Goal: Obtain resource: Obtain resource

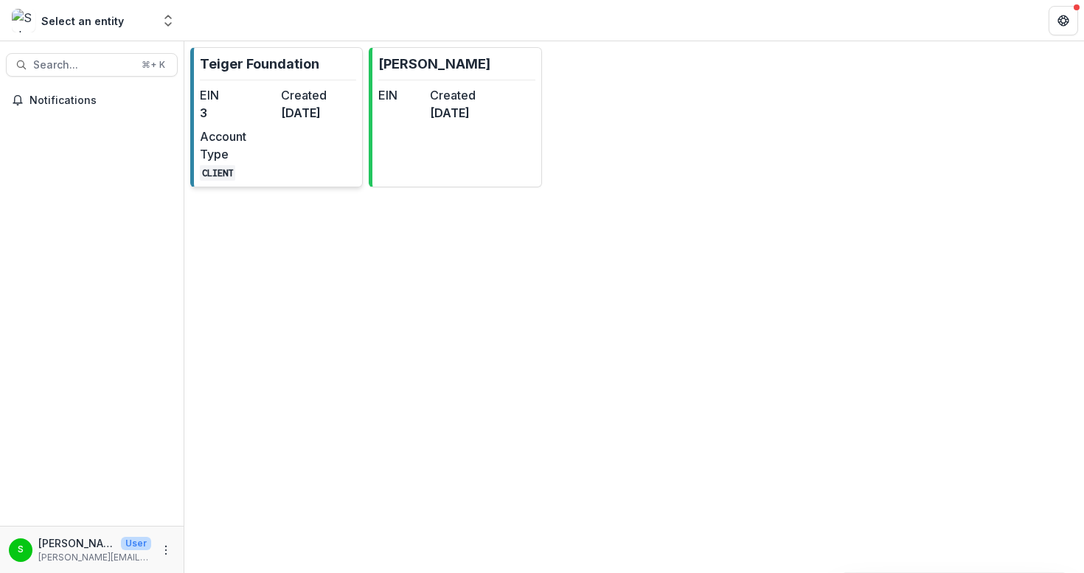
click at [324, 111] on dd "[DATE]" at bounding box center [318, 113] width 75 height 18
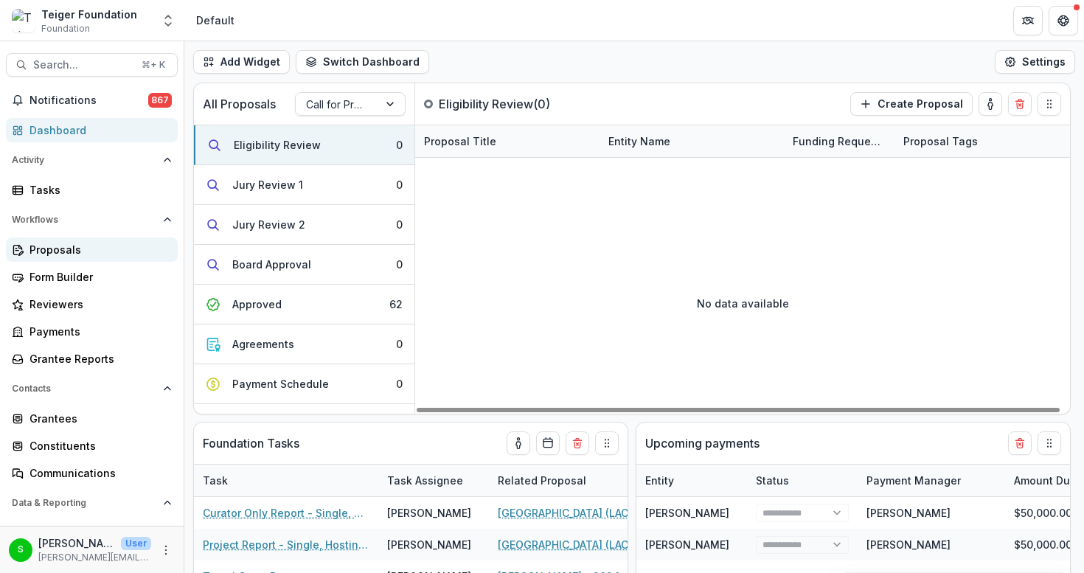
click at [51, 254] on div "Proposals" at bounding box center [97, 249] width 136 height 15
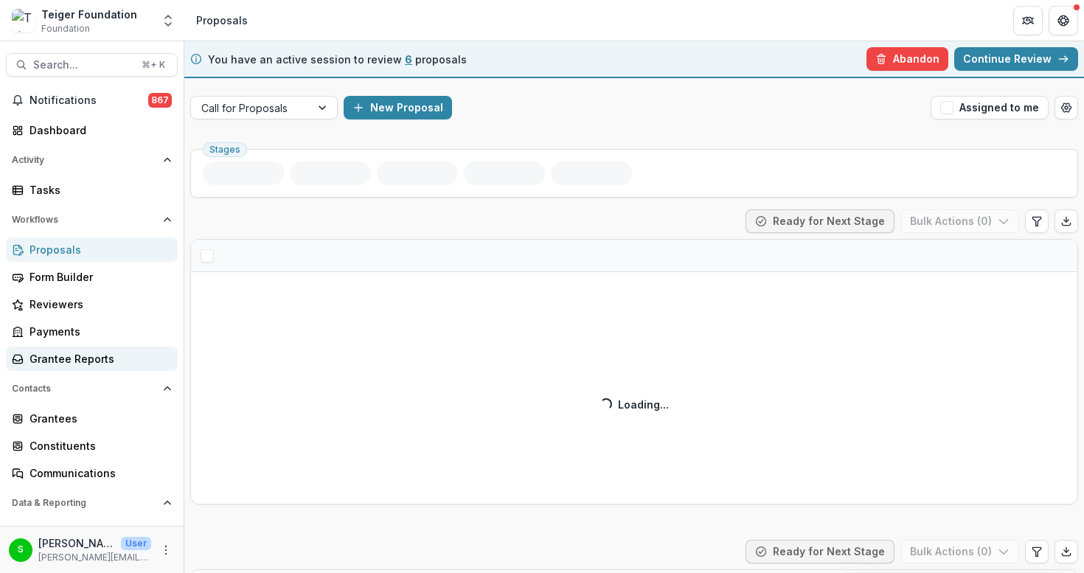
click at [97, 360] on div "Grantee Reports" at bounding box center [97, 358] width 136 height 15
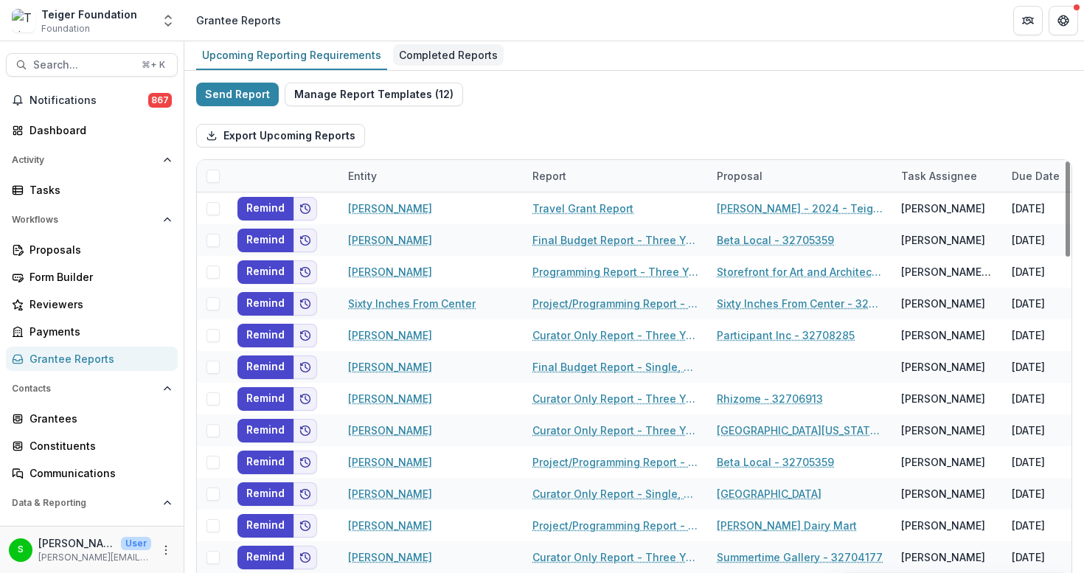
click at [414, 60] on div "Completed Reports" at bounding box center [448, 54] width 111 height 21
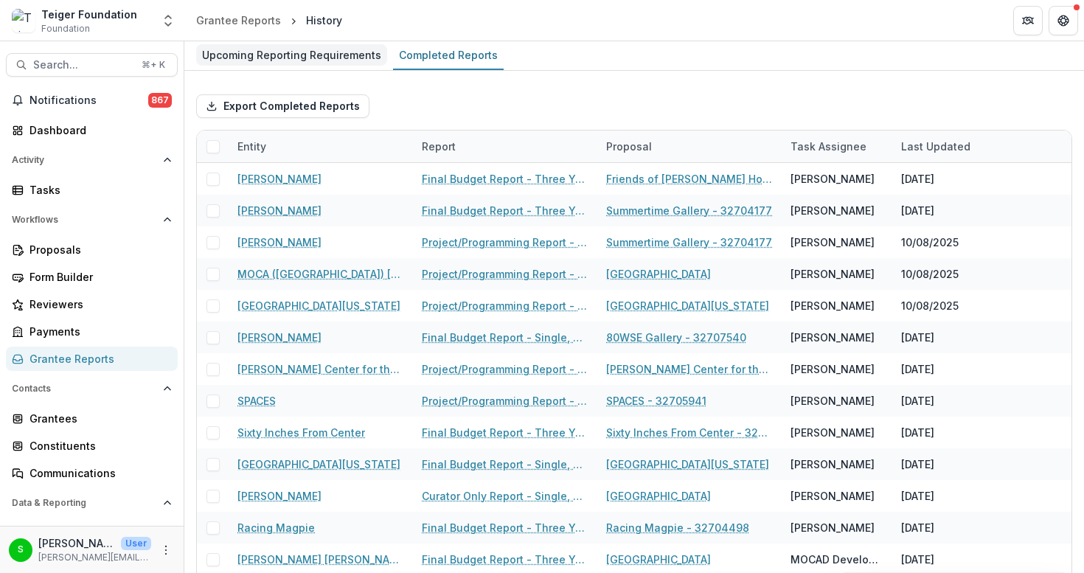
click at [327, 56] on div "Upcoming Reporting Requirements" at bounding box center [291, 54] width 191 height 21
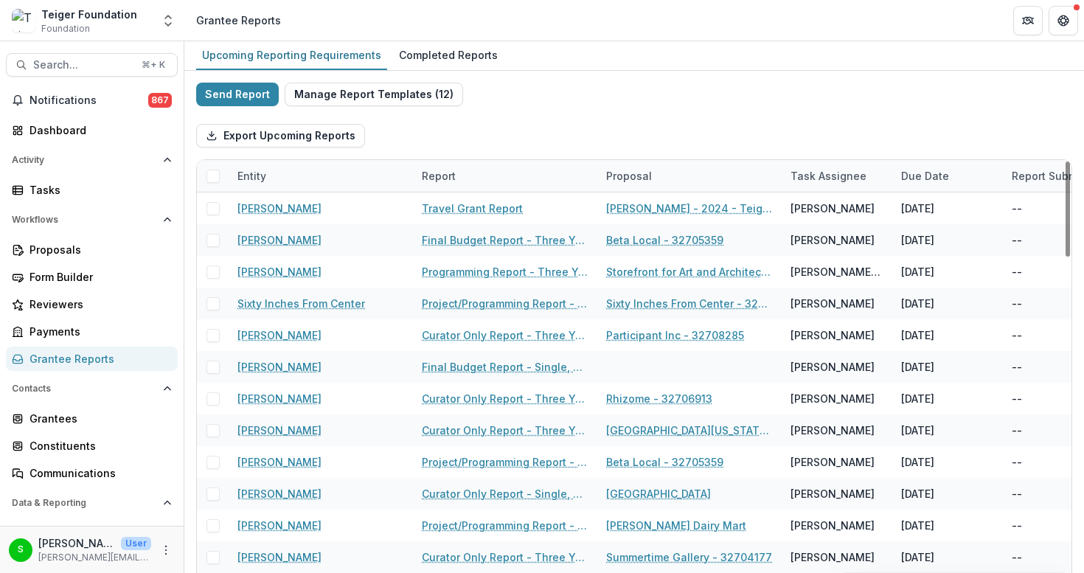
click at [936, 168] on div "Due Date" at bounding box center [925, 175] width 66 height 15
click at [934, 264] on span "Sort Descending" at bounding box center [965, 266] width 86 height 13
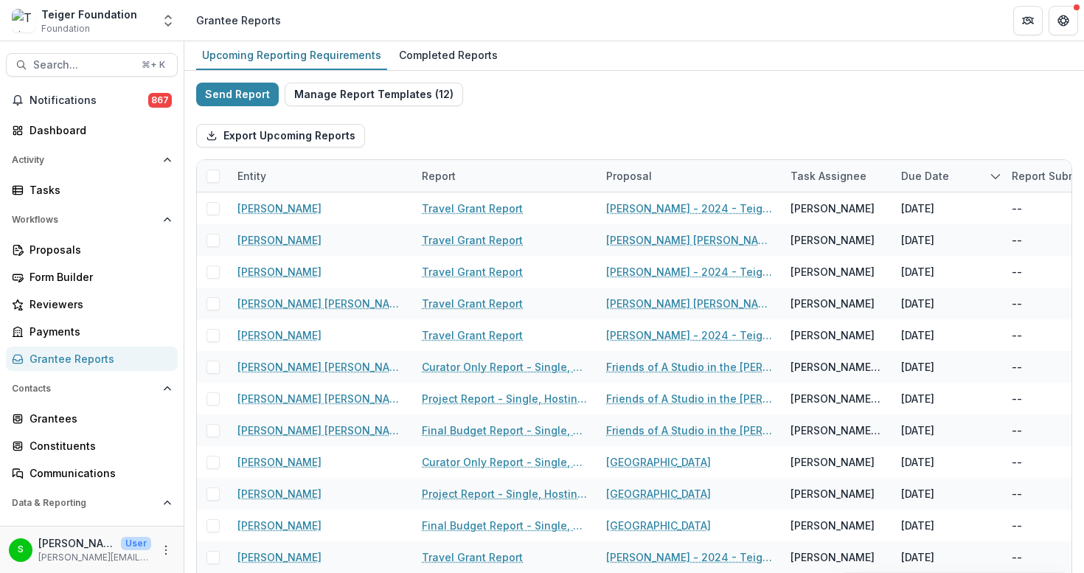
click at [922, 112] on div "Export Upcoming Reports" at bounding box center [634, 135] width 876 height 47
click at [920, 172] on div "Due Date" at bounding box center [925, 175] width 66 height 15
click at [920, 232] on button "Sort Ascending" at bounding box center [983, 240] width 177 height 24
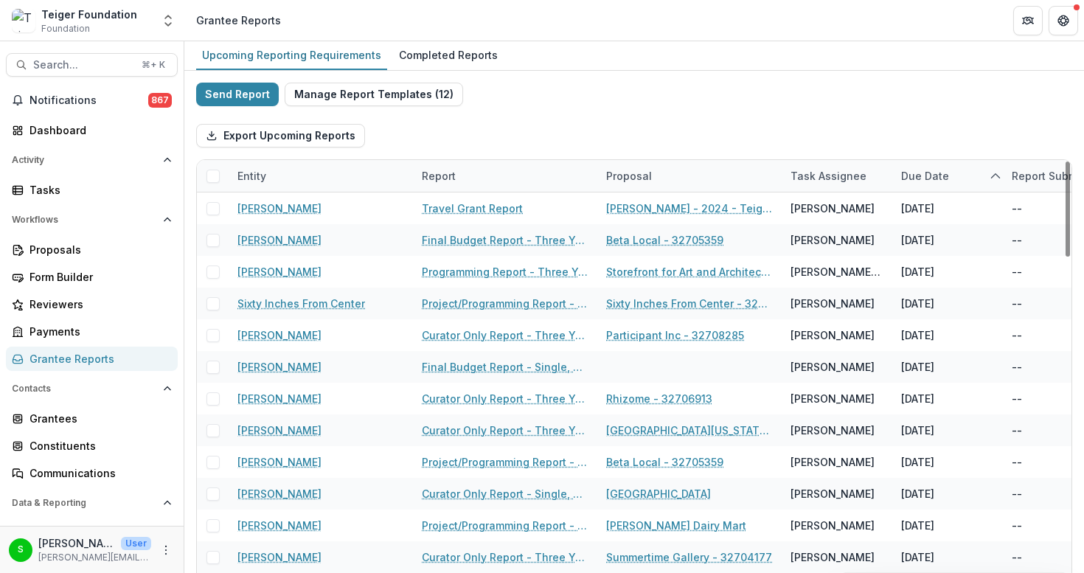
click at [875, 130] on div "Export Upcoming Reports" at bounding box center [634, 135] width 876 height 47
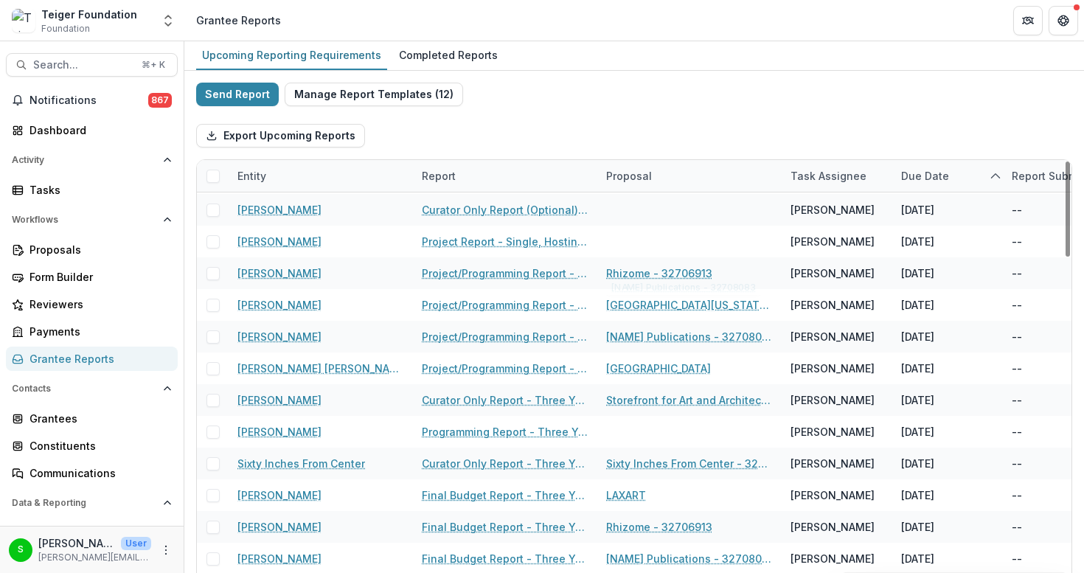
scroll to position [934, 0]
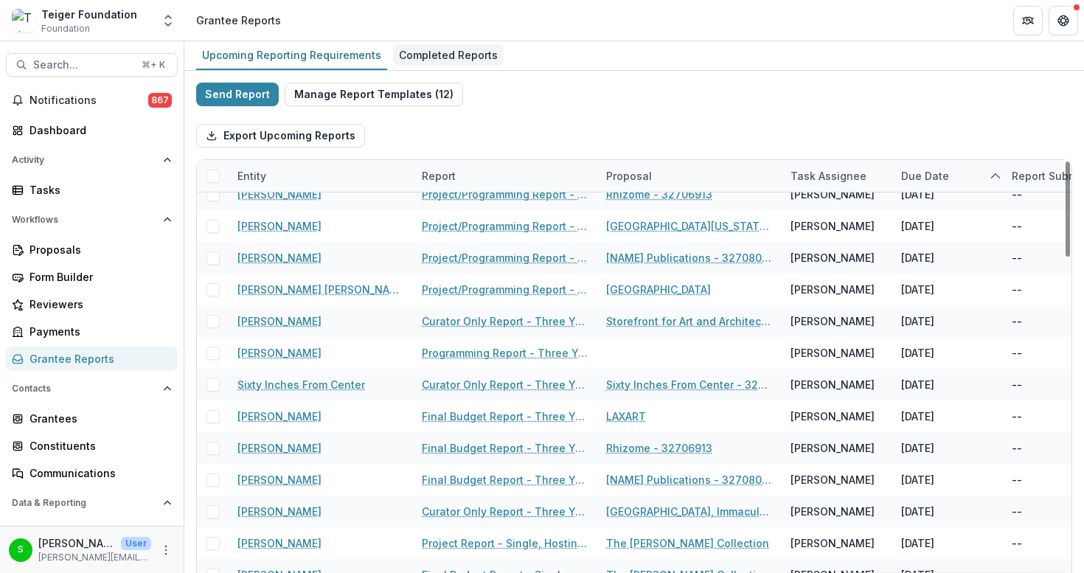
click at [450, 58] on div "Completed Reports" at bounding box center [448, 54] width 111 height 21
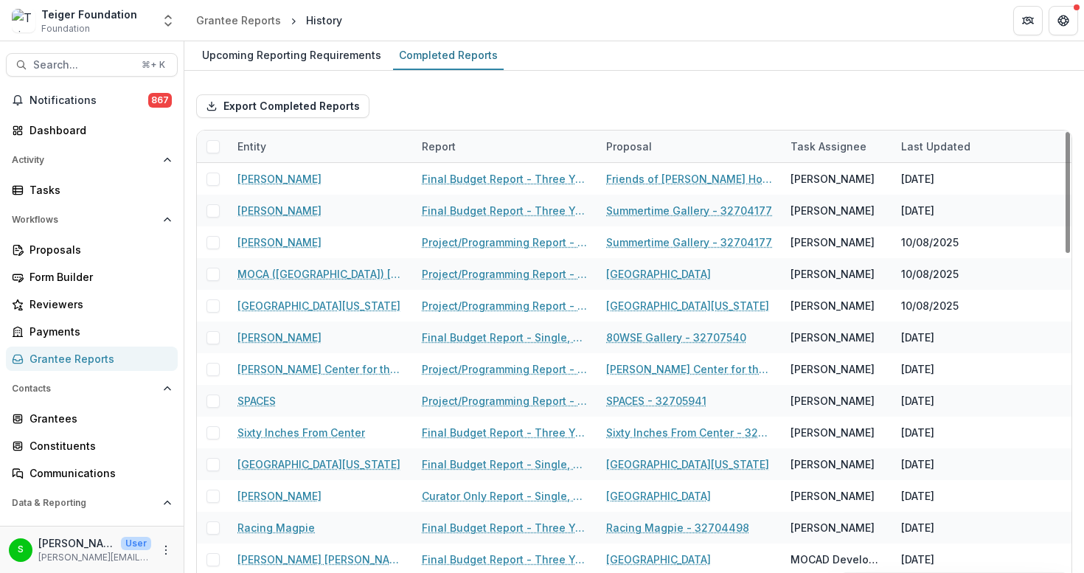
click at [462, 146] on div "Report" at bounding box center [439, 146] width 52 height 15
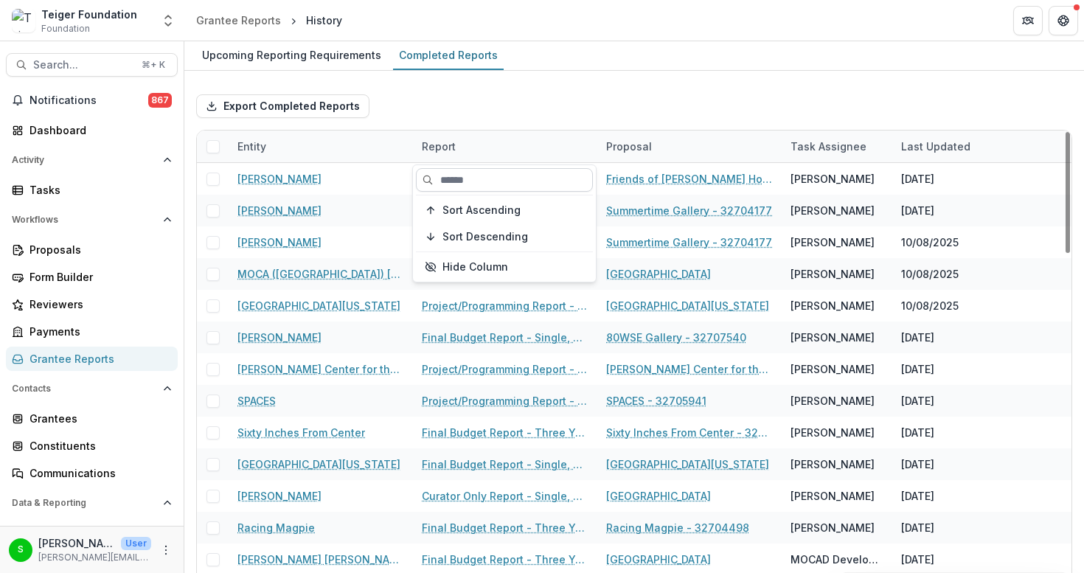
click at [451, 178] on input at bounding box center [504, 180] width 177 height 24
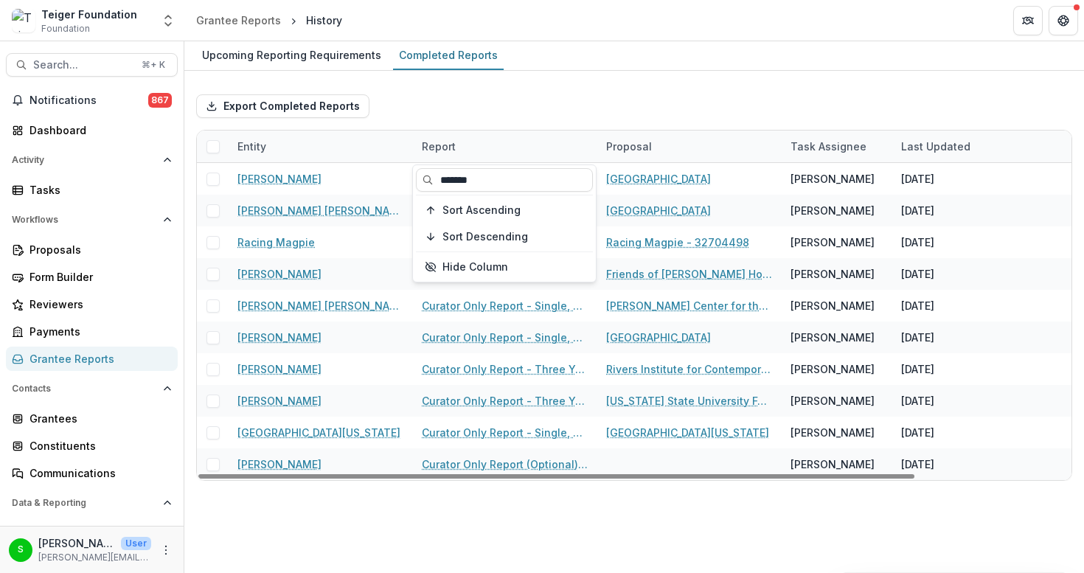
type input "*******"
click at [504, 119] on div "Export Completed Reports" at bounding box center [634, 106] width 876 height 47
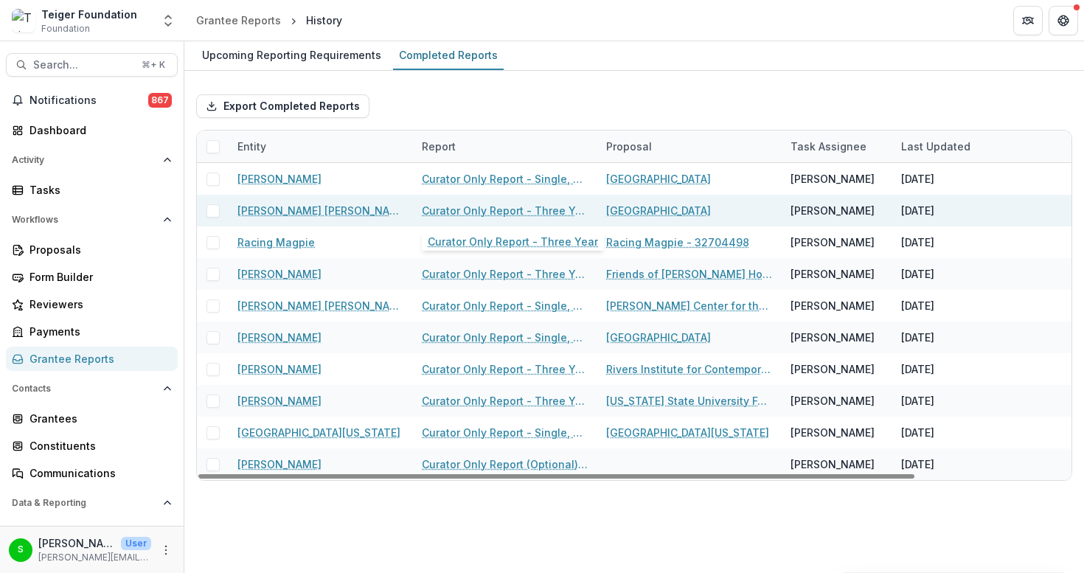
click at [482, 212] on link "Curator Only Report - Three Year" at bounding box center [505, 210] width 167 height 15
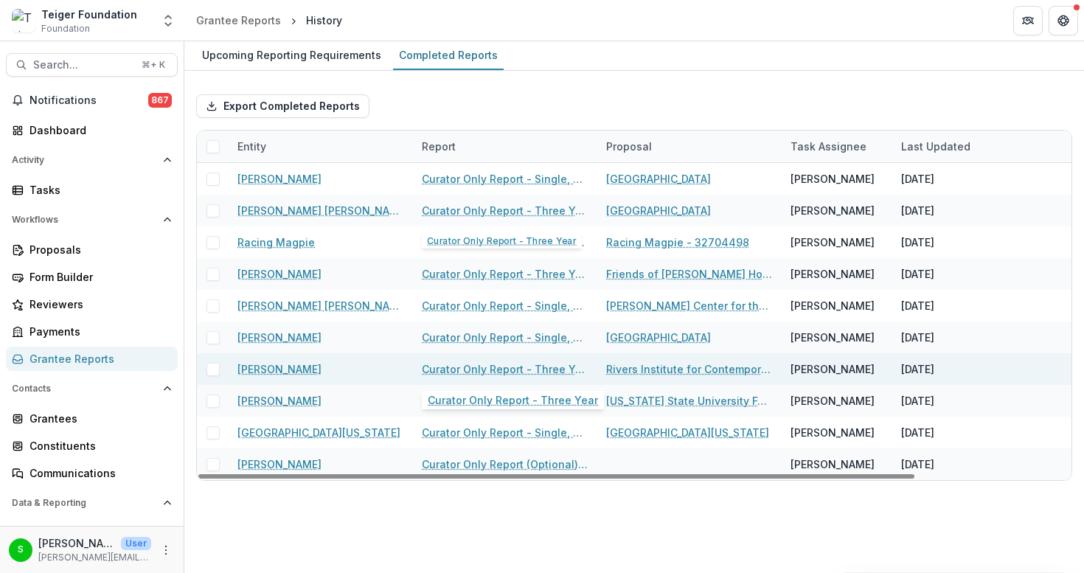
click at [462, 370] on link "Curator Only Report - Three Year" at bounding box center [505, 368] width 167 height 15
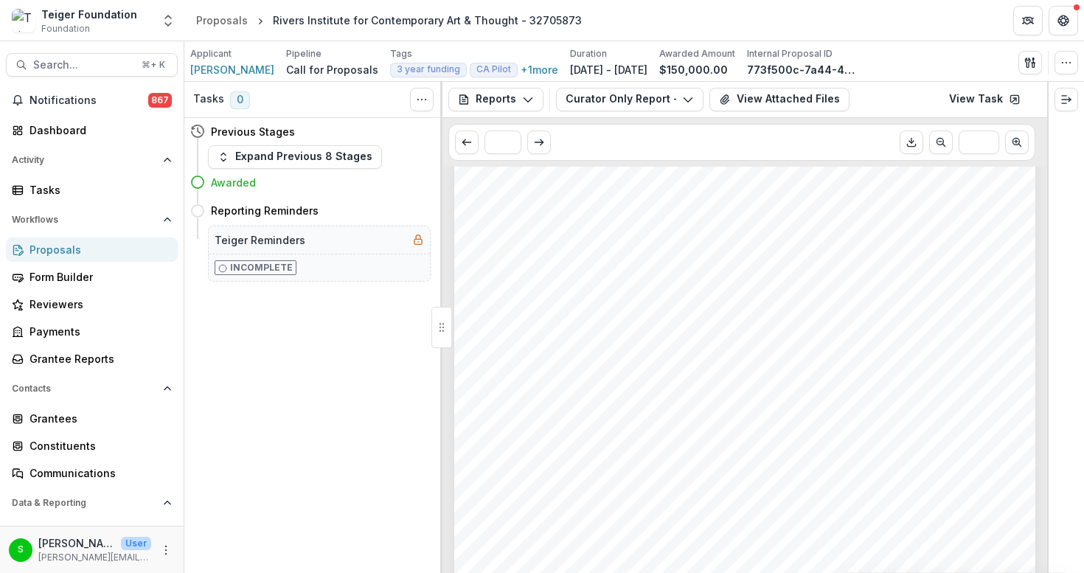
scroll to position [1947, 0]
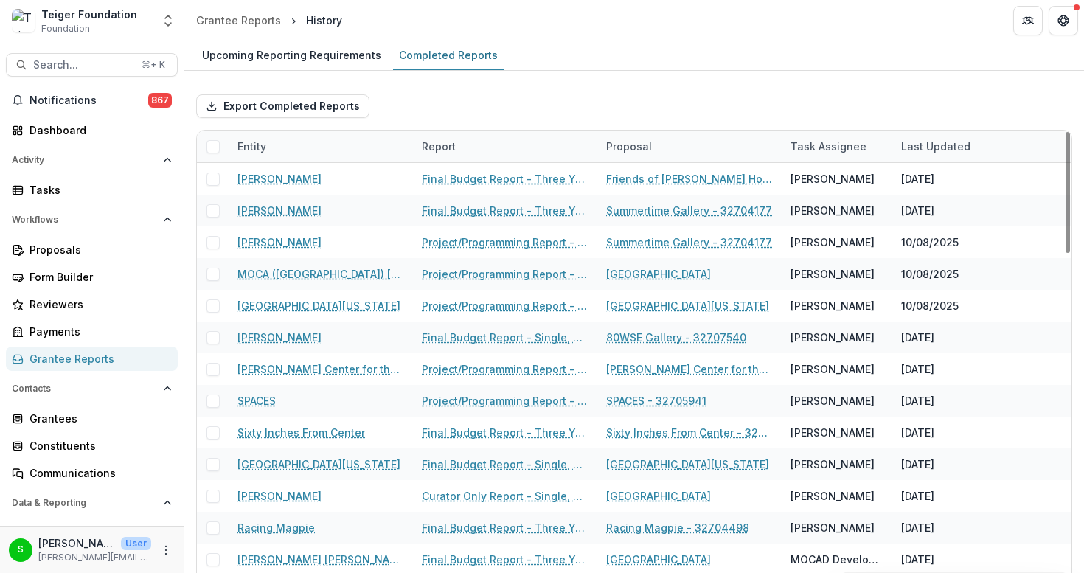
click at [469, 144] on div "Report" at bounding box center [505, 147] width 184 height 32
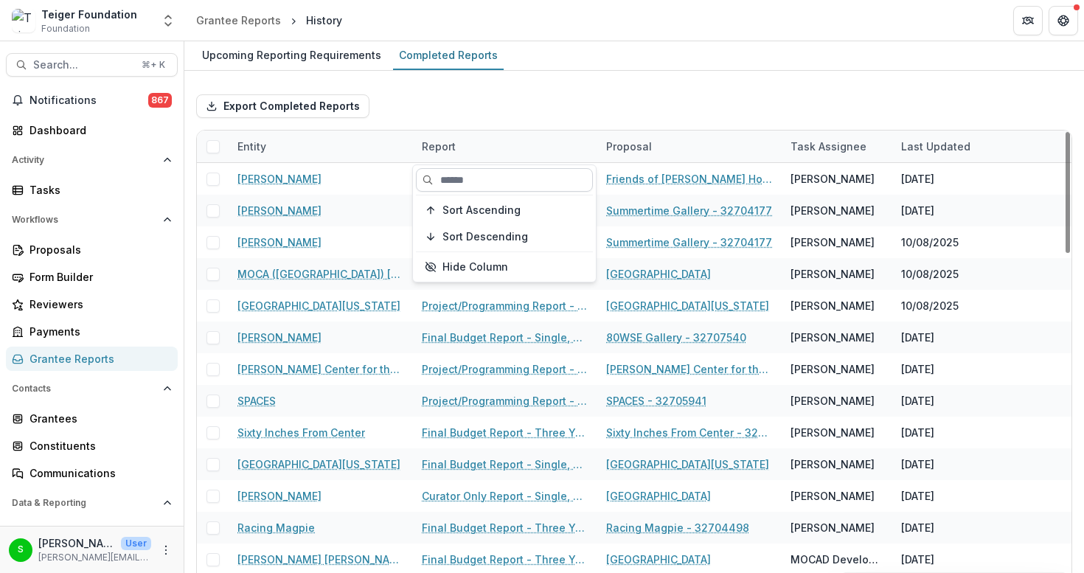
click at [447, 176] on input at bounding box center [504, 180] width 177 height 24
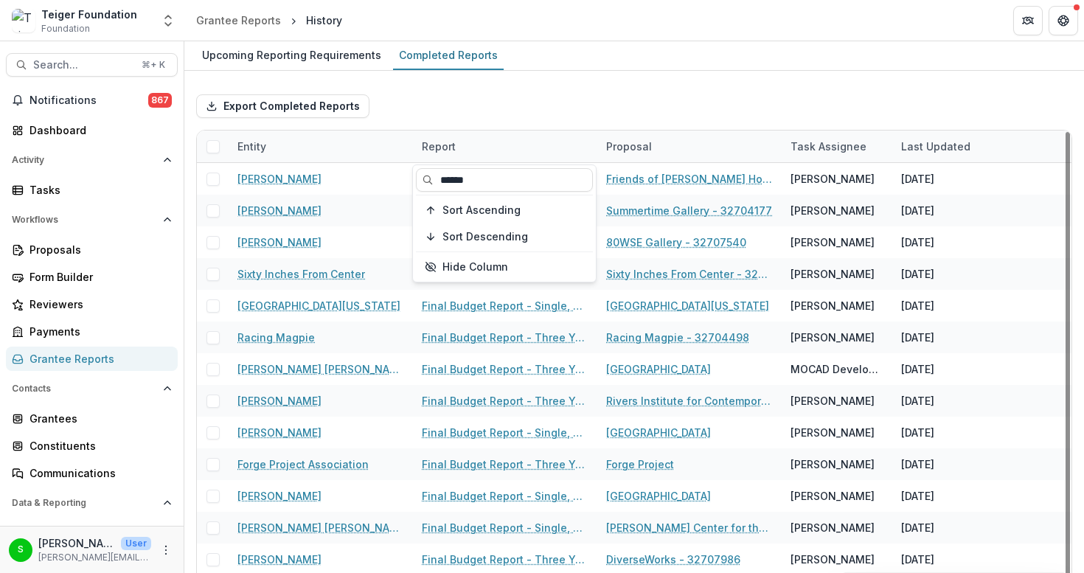
type input "******"
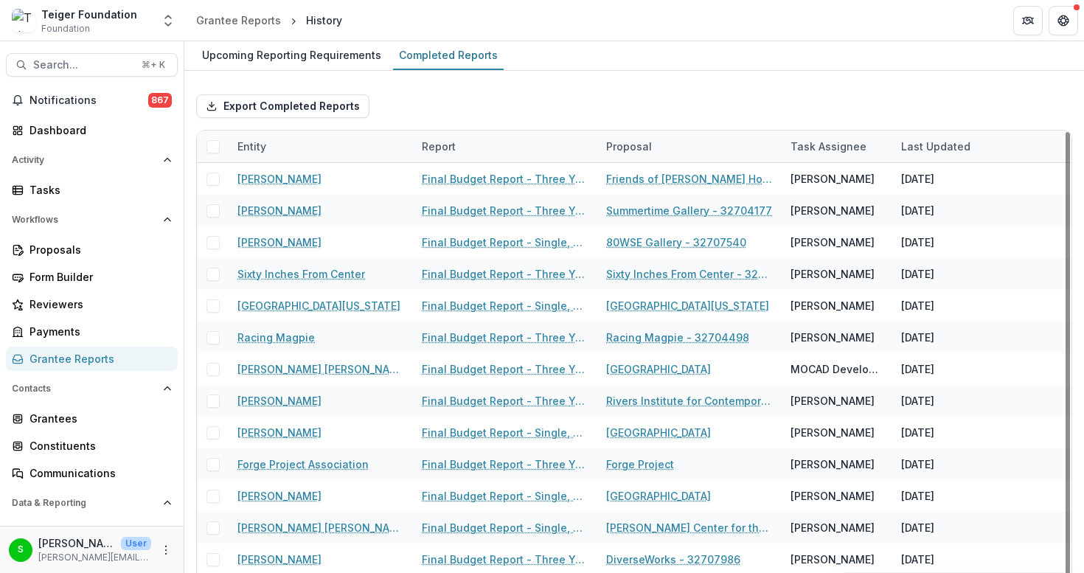
click at [489, 100] on div "Export Completed Reports" at bounding box center [634, 106] width 876 height 47
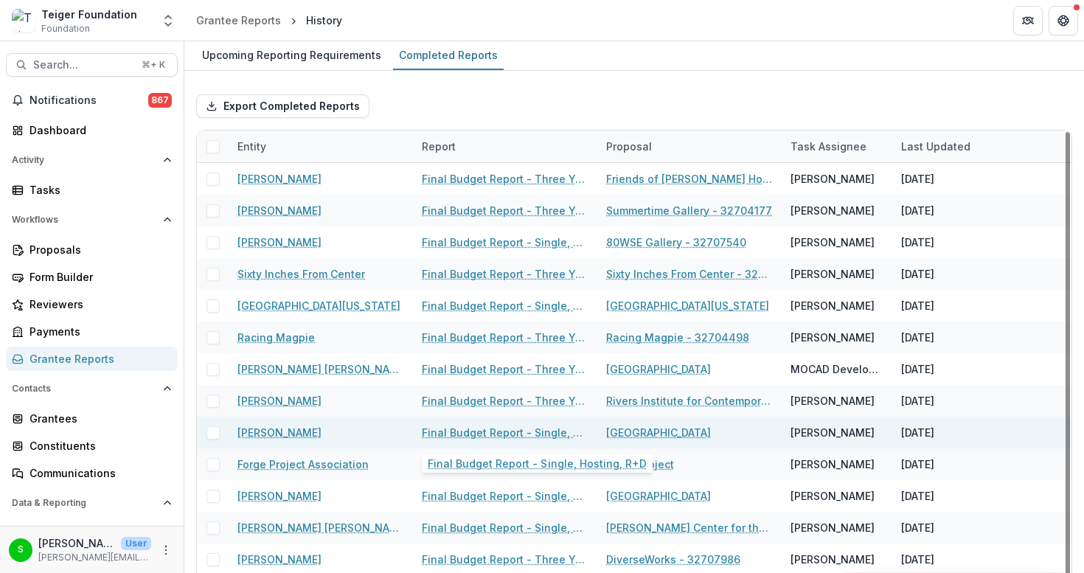
click at [459, 437] on link "Final Budget Report - Single, Hosting, R+D" at bounding box center [505, 432] width 167 height 15
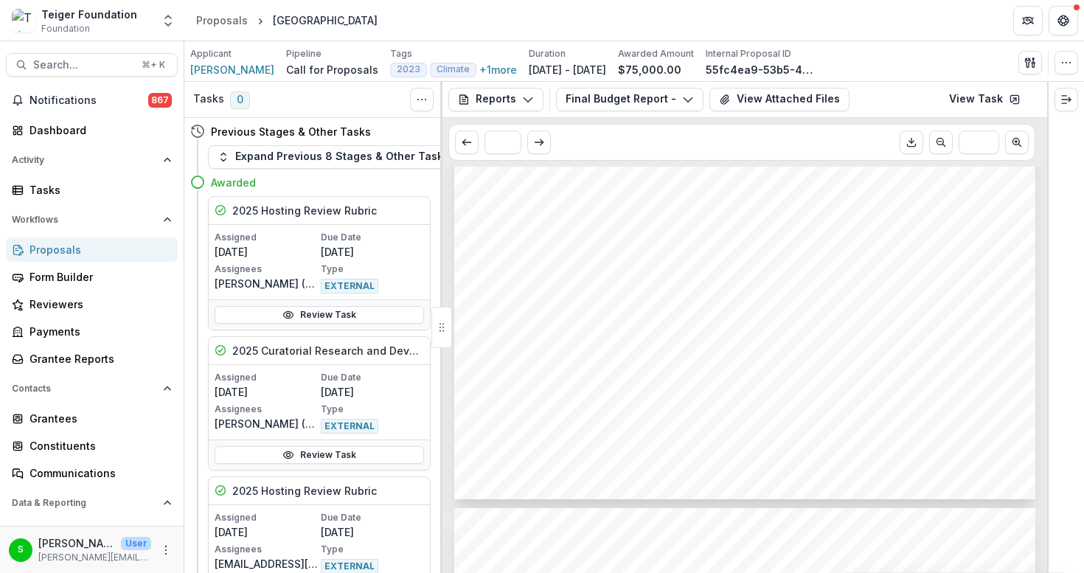
scroll to position [1253, 0]
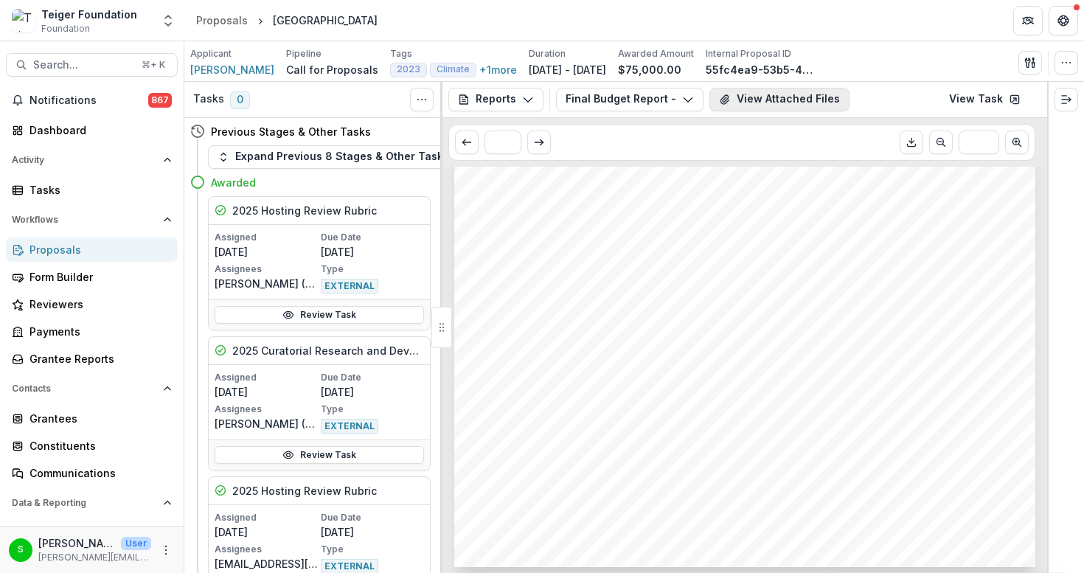
click at [748, 102] on button "View Attached Files" at bounding box center [779, 100] width 140 height 24
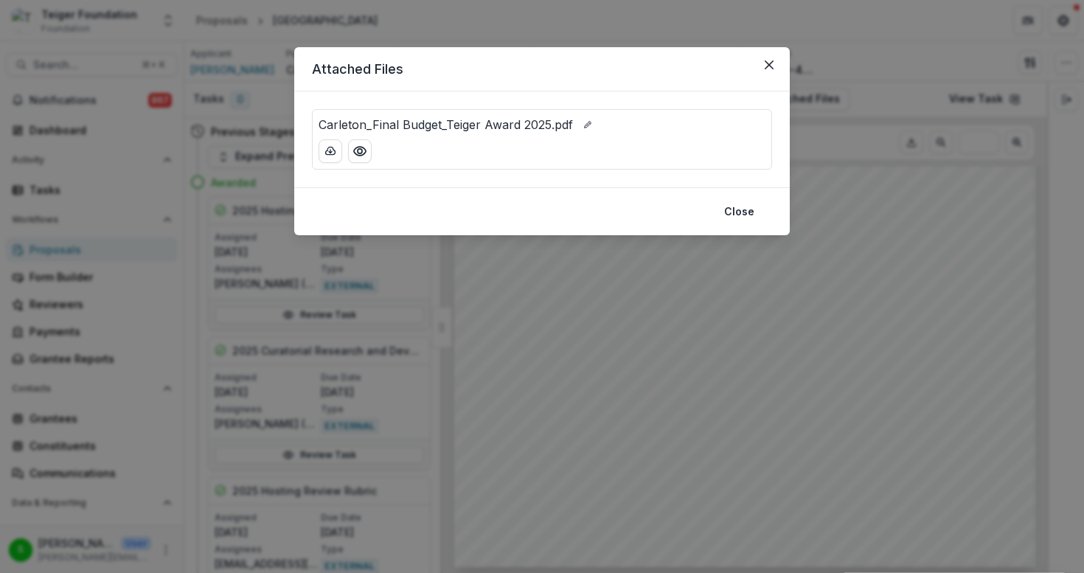
click at [542, 125] on p "Carleton_Final Budget_Teiger Award 2025.pdf" at bounding box center [446, 125] width 254 height 18
click at [360, 149] on circle "Preview Carleton_Final Budget_Teiger Award 2025.pdf" at bounding box center [360, 151] width 4 height 4
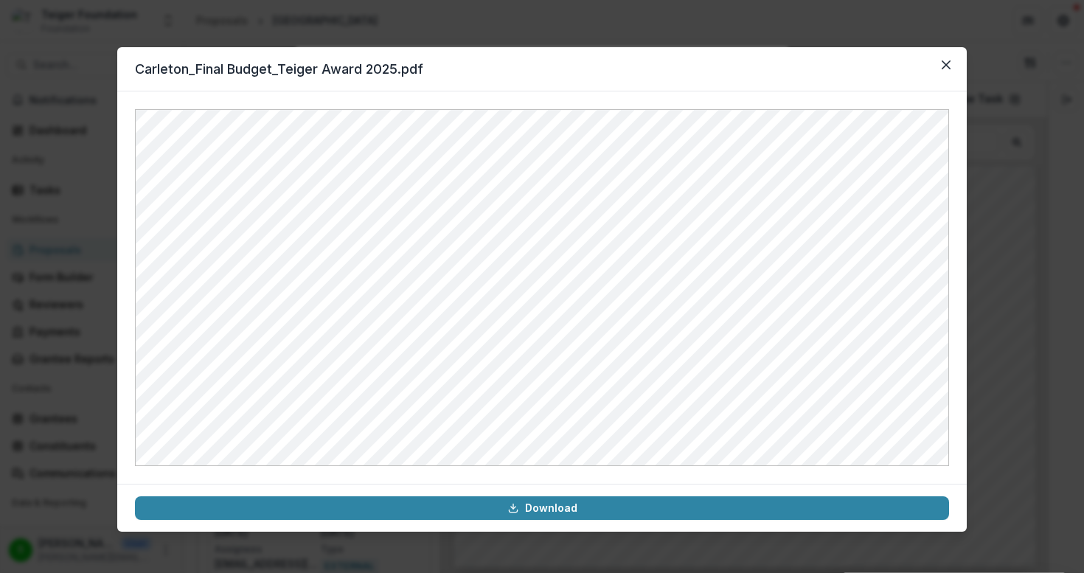
click at [986, 394] on div "Carleton_Final Budget_Teiger Award 2025.pdf Download" at bounding box center [542, 286] width 1084 height 573
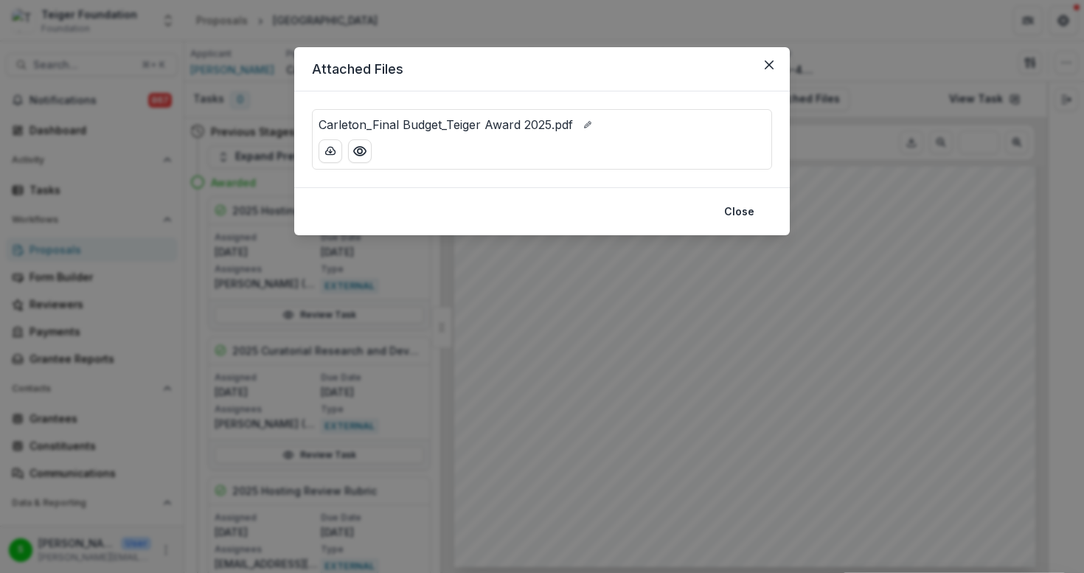
click at [754, 275] on div "Attached Files Carleton_Final Budget_Teiger Award 2025.pdf Close" at bounding box center [542, 286] width 1084 height 573
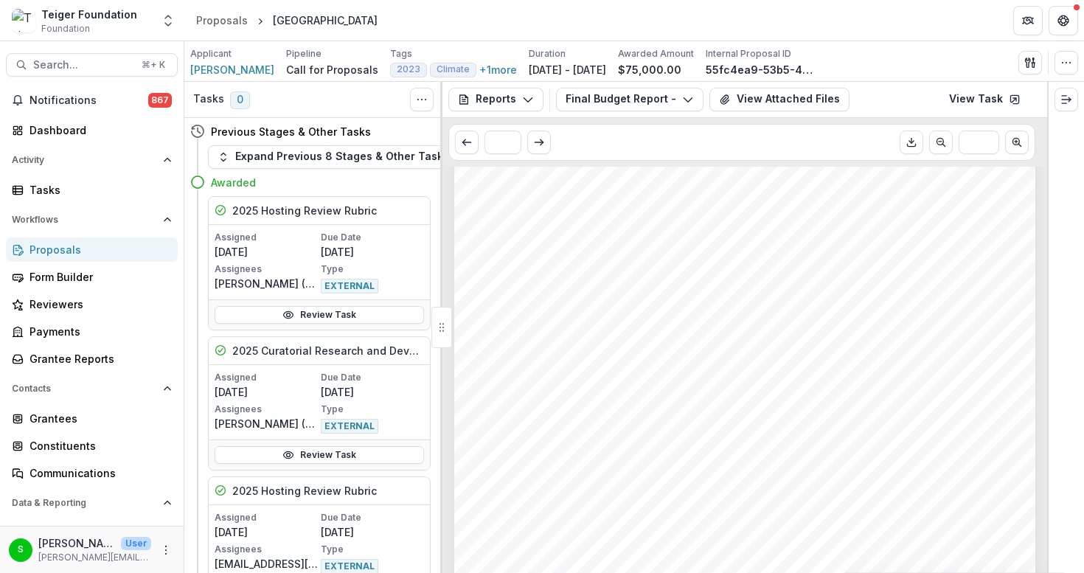
scroll to position [921, 0]
click at [779, 95] on button "View Attached Files" at bounding box center [779, 100] width 140 height 24
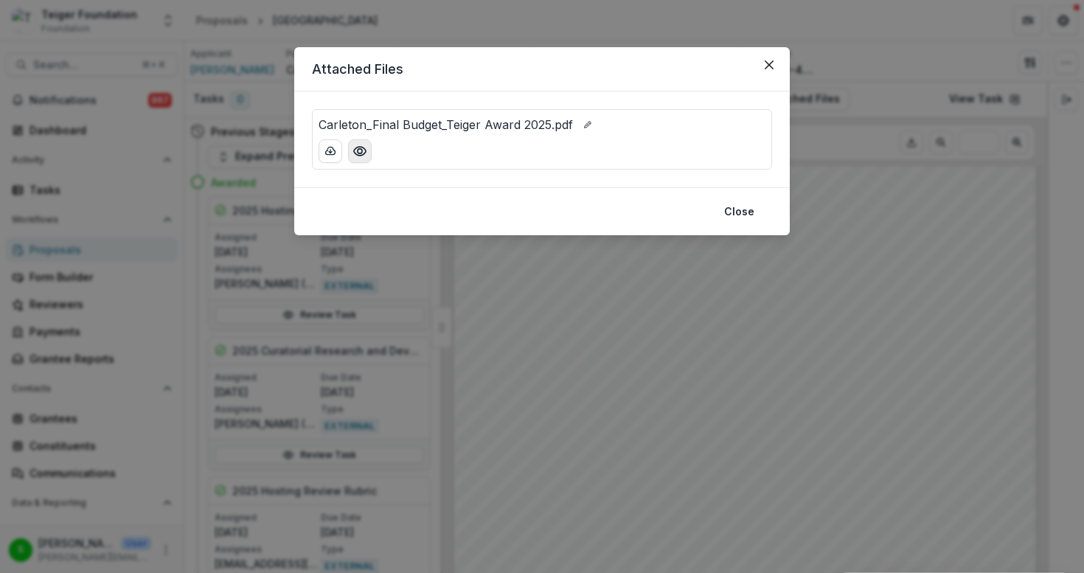
click at [362, 149] on icon "Preview Carleton_Final Budget_Teiger Award 2025.pdf" at bounding box center [359, 151] width 15 height 15
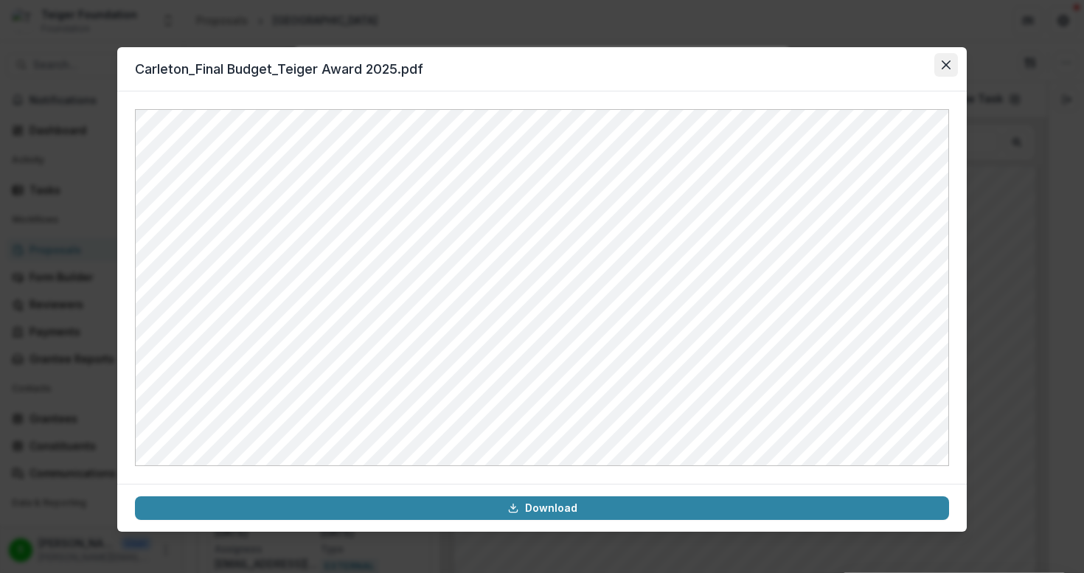
click at [949, 59] on button "Close" at bounding box center [946, 65] width 24 height 24
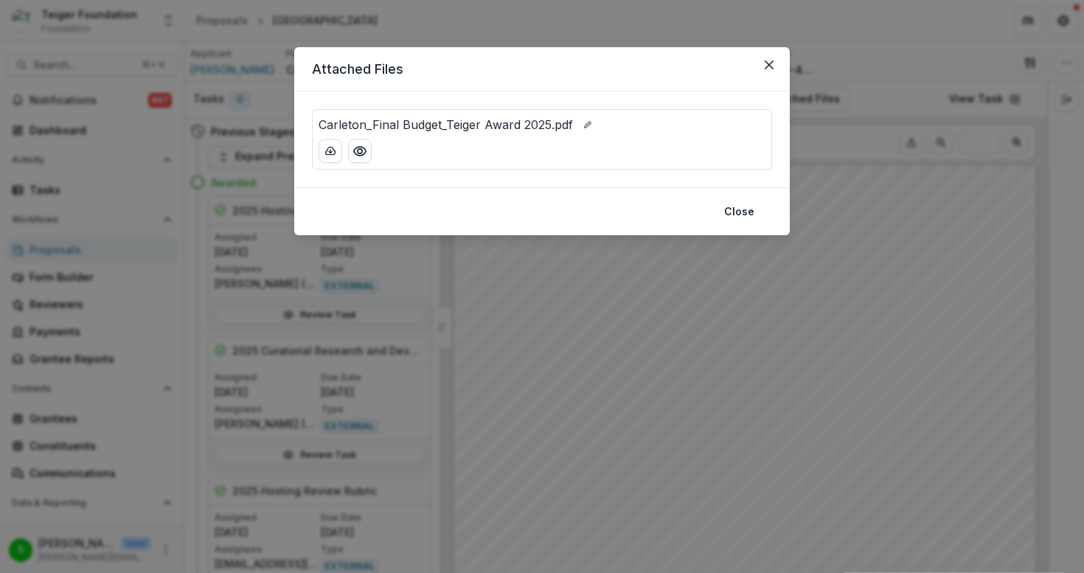
click at [686, 371] on div "Attached Files Carleton_Final Budget_Teiger Award 2025.pdf Close" at bounding box center [542, 286] width 1084 height 573
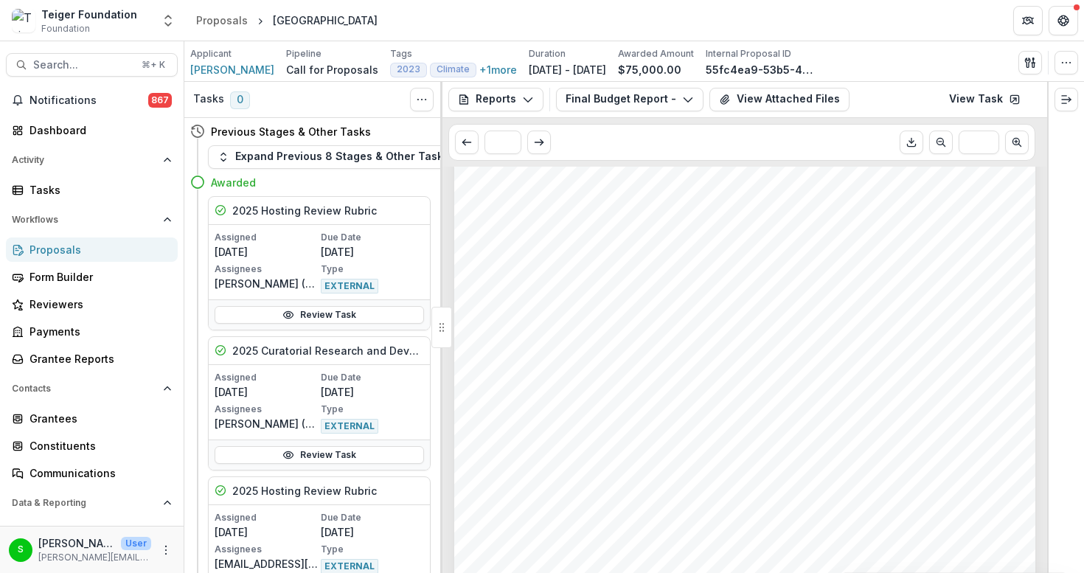
scroll to position [839, 0]
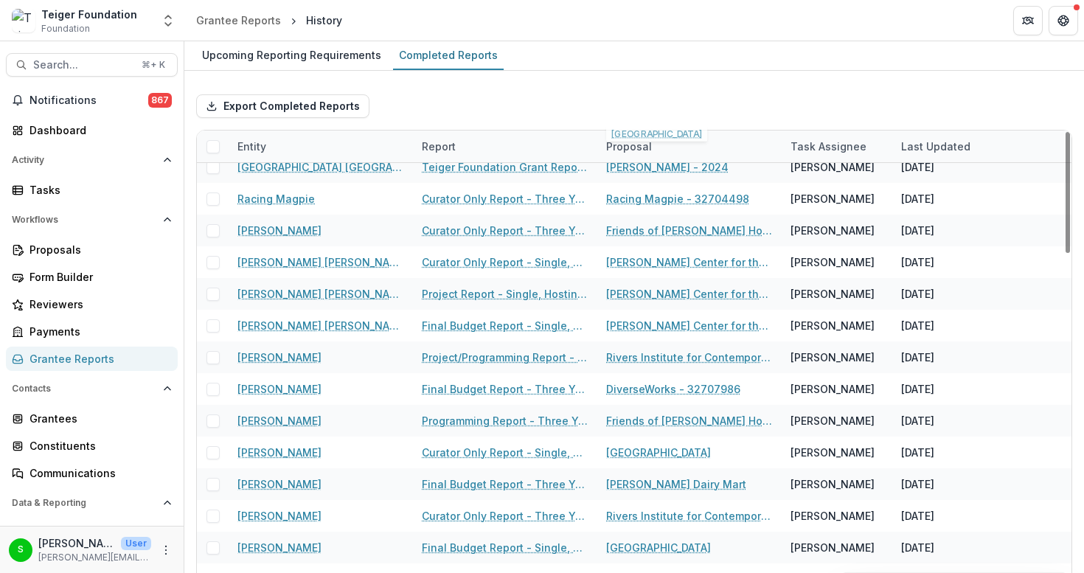
scroll to position [699, 0]
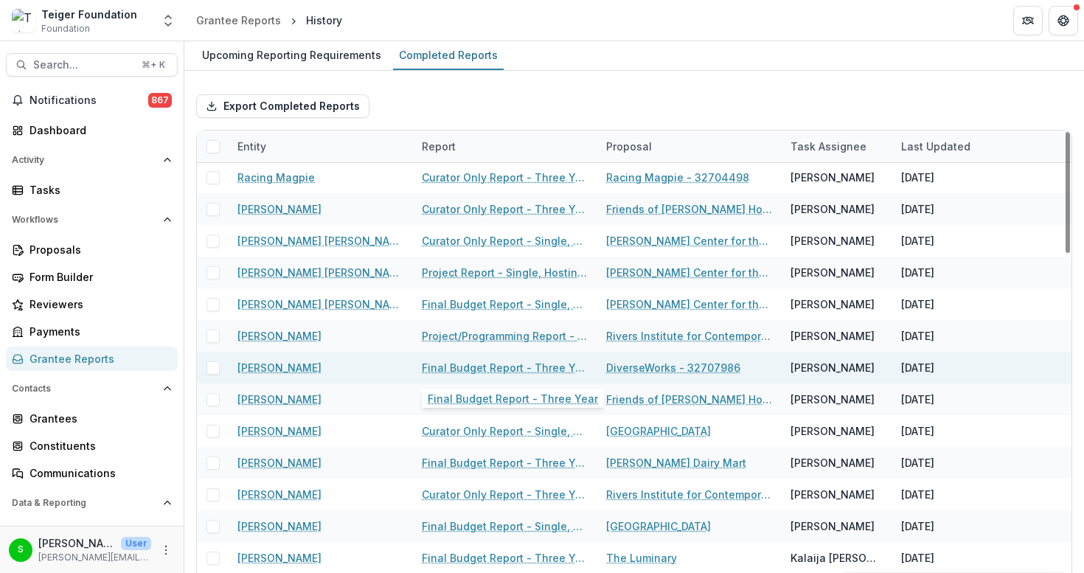
click at [542, 368] on link "Final Budget Report - Three Year" at bounding box center [505, 367] width 167 height 15
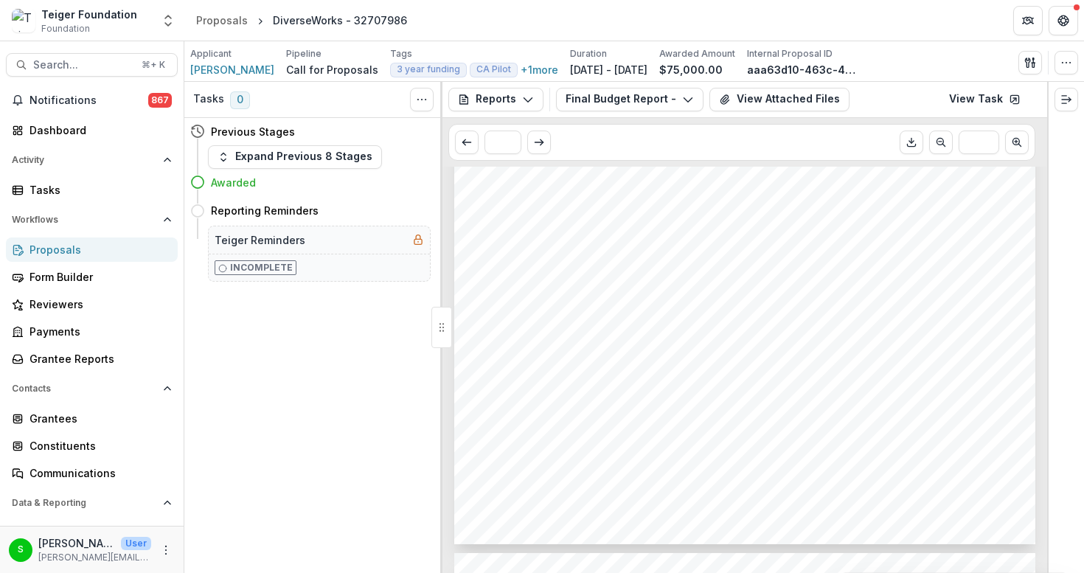
scroll to position [552, 0]
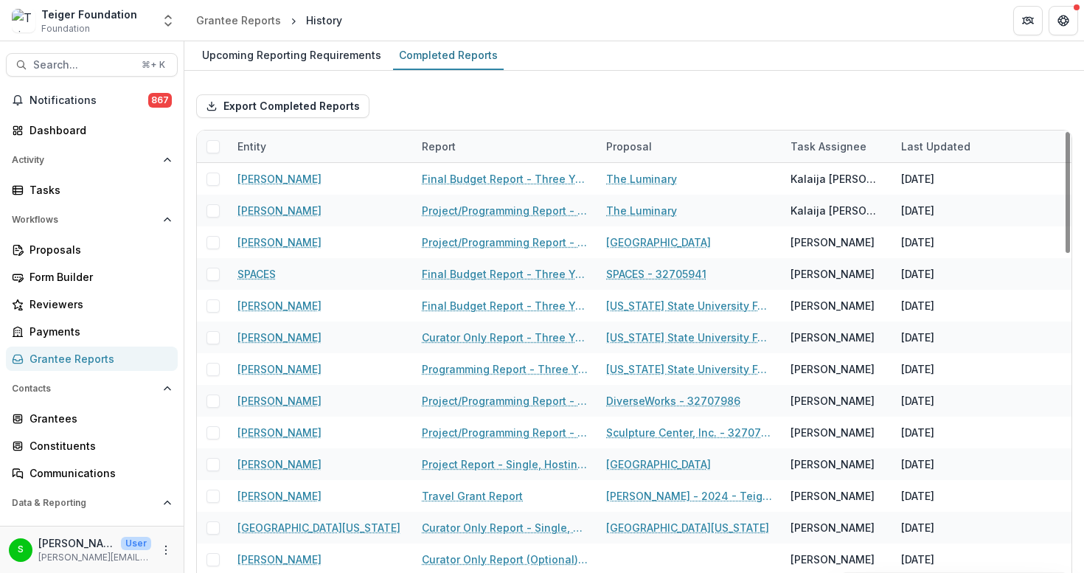
scroll to position [955, 0]
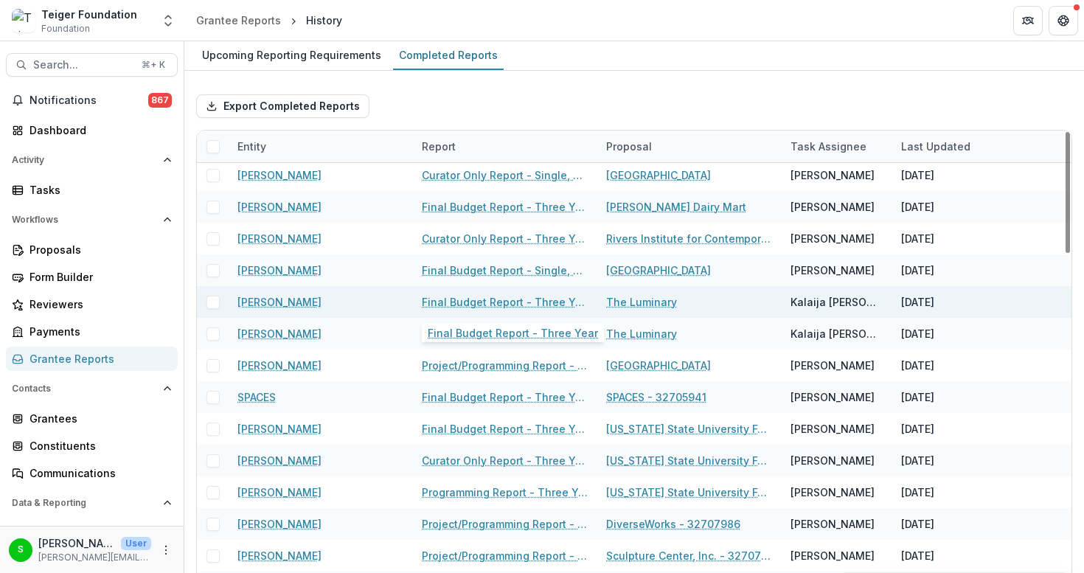
click at [502, 298] on link "Final Budget Report - Three Year" at bounding box center [505, 301] width 167 height 15
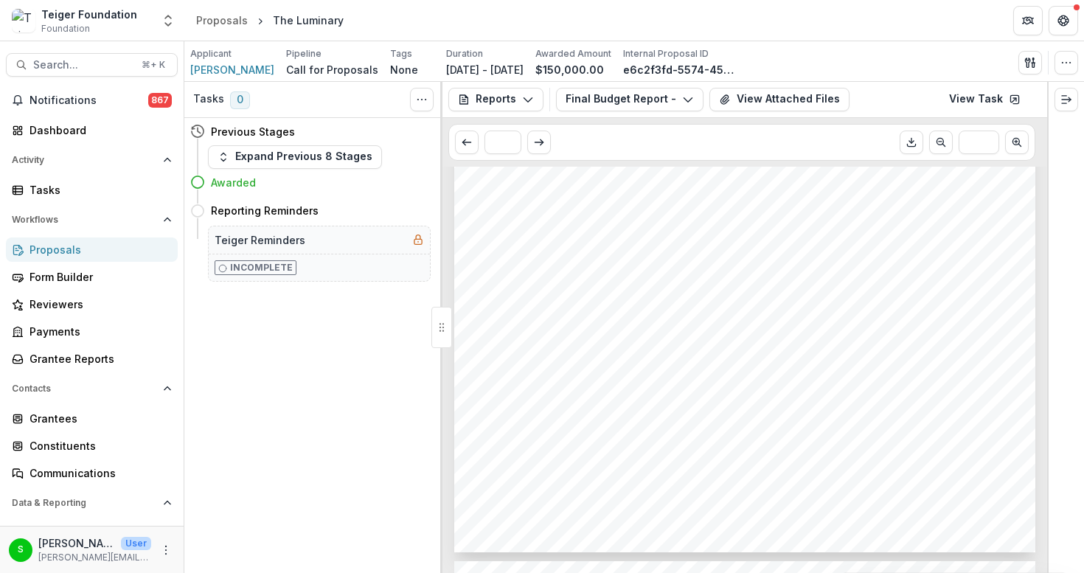
scroll to position [1268, 0]
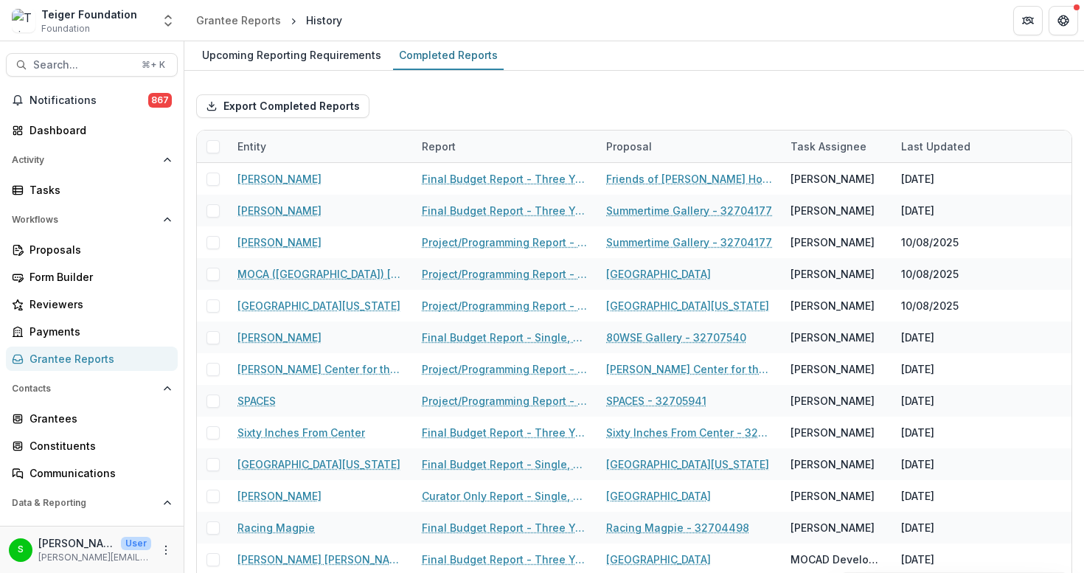
click at [630, 85] on div "Export Completed Reports" at bounding box center [634, 106] width 876 height 47
click at [557, 107] on div "Export Completed Reports" at bounding box center [634, 106] width 876 height 47
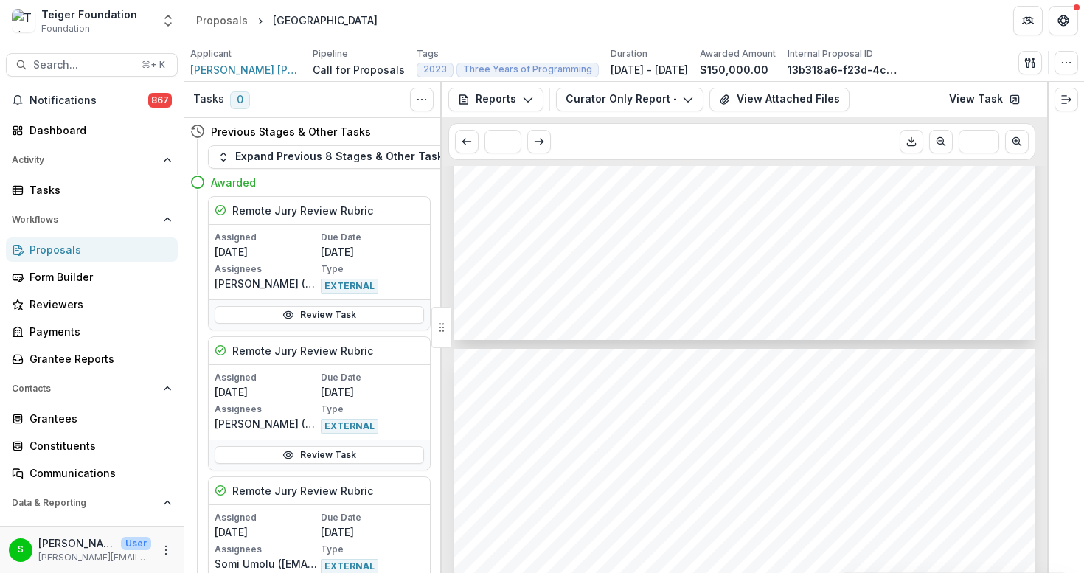
scroll to position [1704, 0]
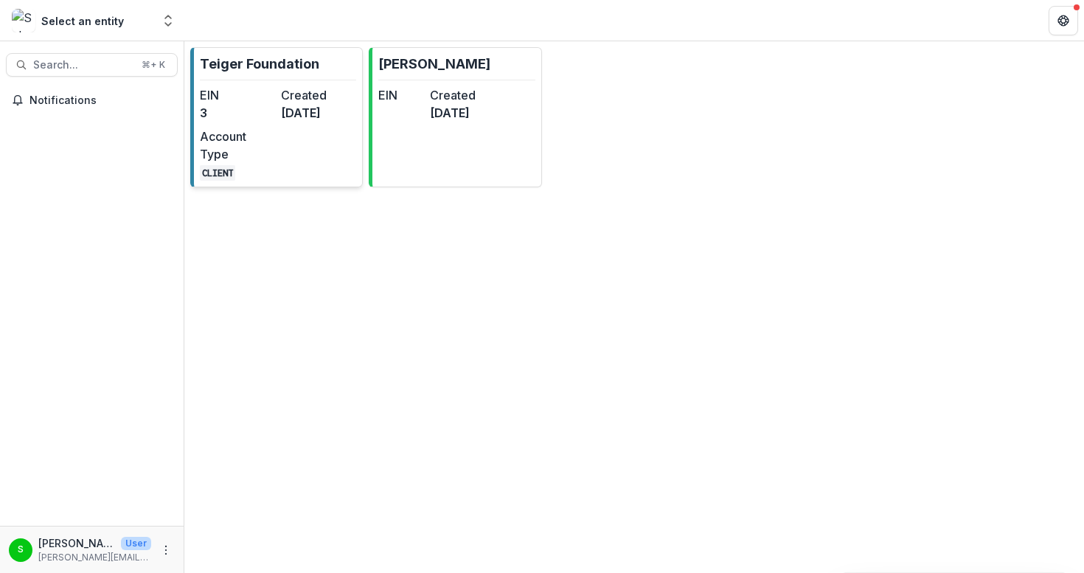
click at [253, 147] on dt "Account Type" at bounding box center [237, 145] width 75 height 35
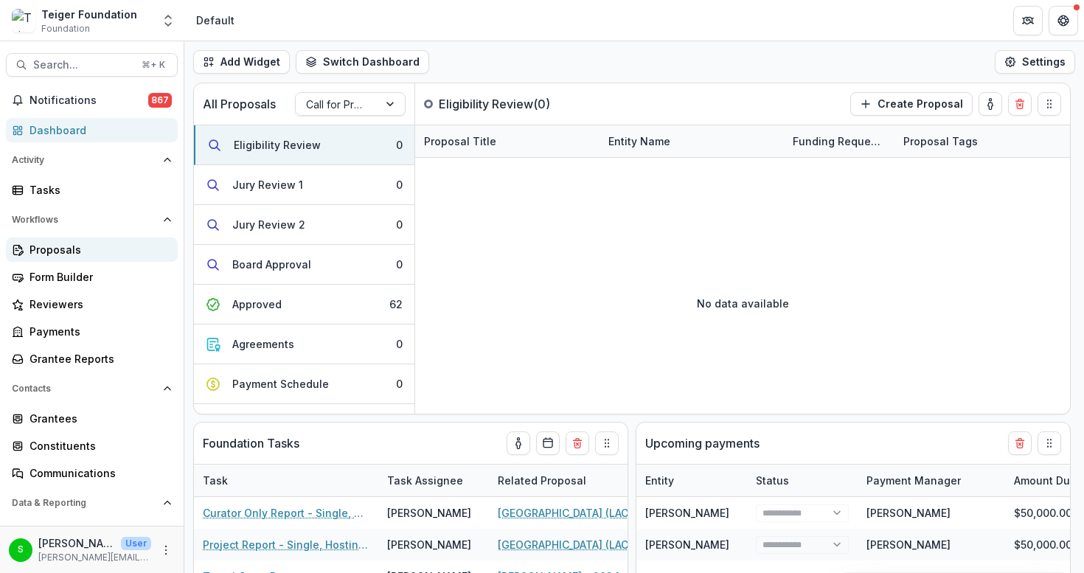
click at [96, 255] on div "Proposals" at bounding box center [97, 249] width 136 height 15
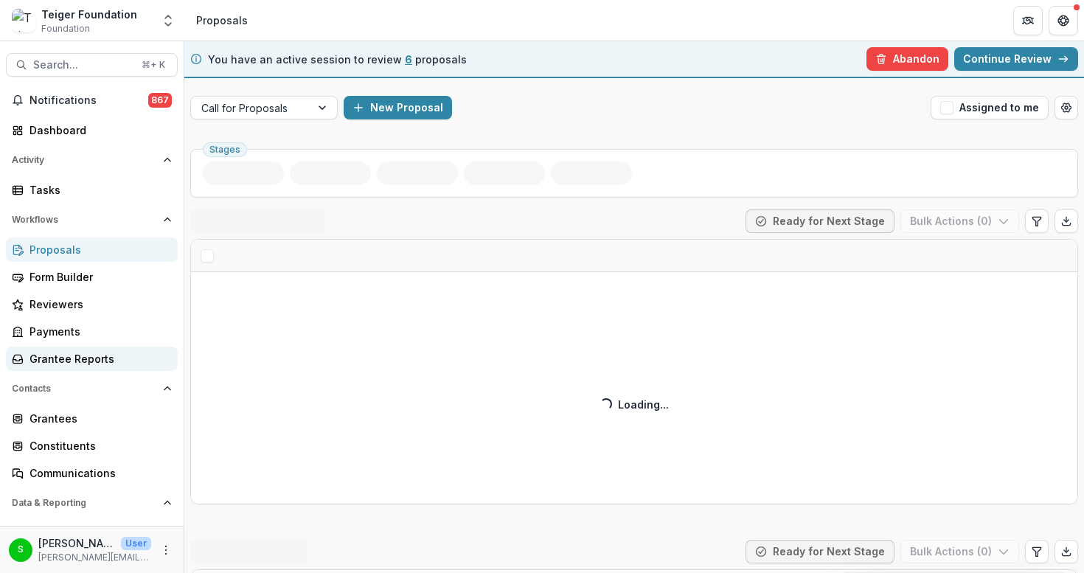
click at [76, 355] on div "Grantee Reports" at bounding box center [97, 358] width 136 height 15
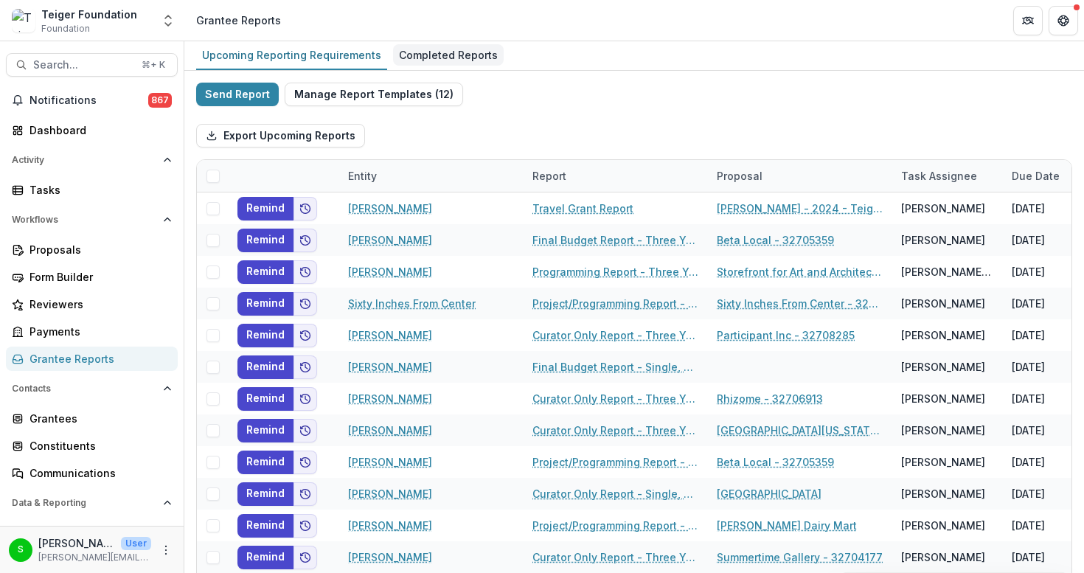
click at [414, 60] on div "Completed Reports" at bounding box center [448, 54] width 111 height 21
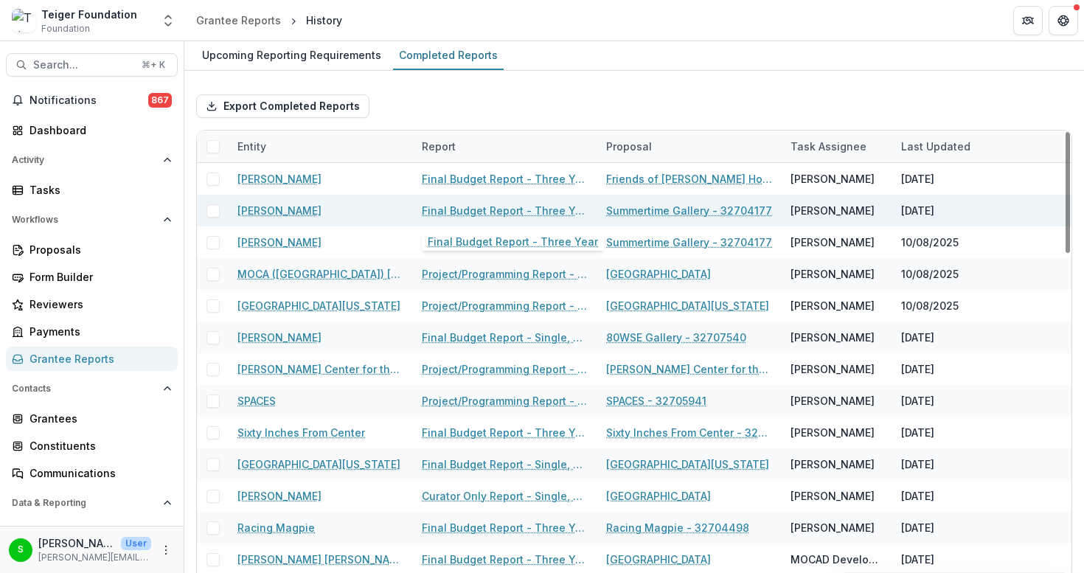
click at [473, 213] on link "Final Budget Report - Three Year" at bounding box center [505, 210] width 167 height 15
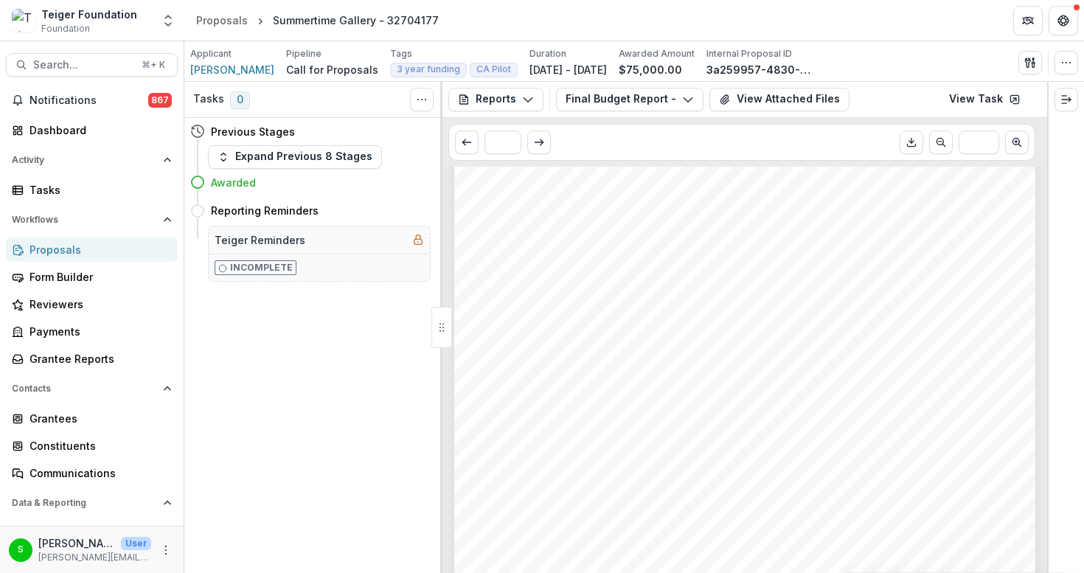
scroll to position [1012, 0]
click at [514, 305] on div "Did you fully expend the grant funds within the year? Yes, all of the funding L…" at bounding box center [744, 397] width 581 height 822
click at [279, 347] on div "Tasks 0 Show Cancelled Tasks Previous Stages Expand Previous 8 Stages Awarded R…" at bounding box center [313, 327] width 258 height 491
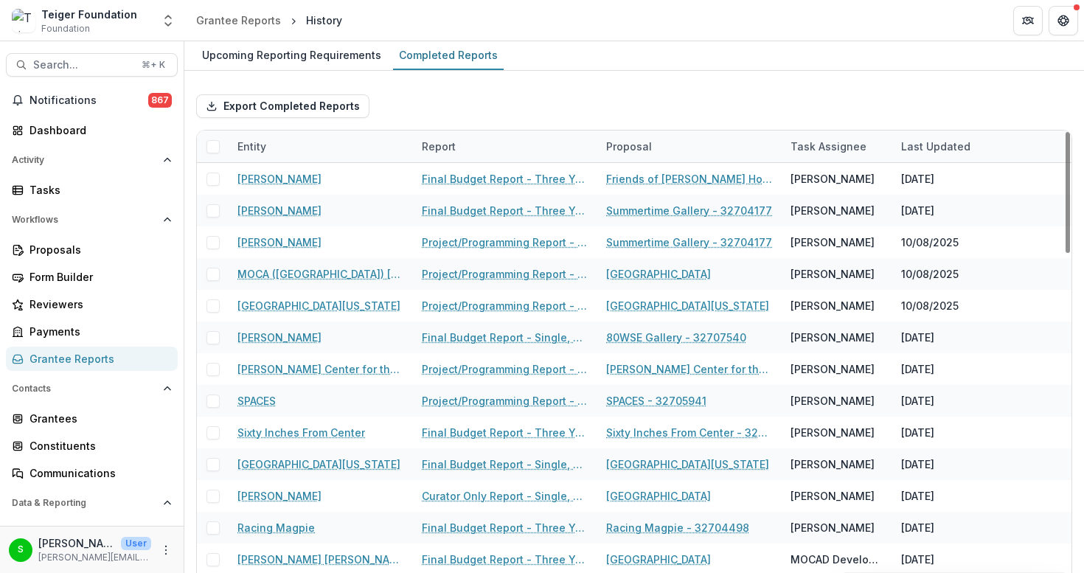
click at [459, 147] on div "Report" at bounding box center [439, 146] width 52 height 15
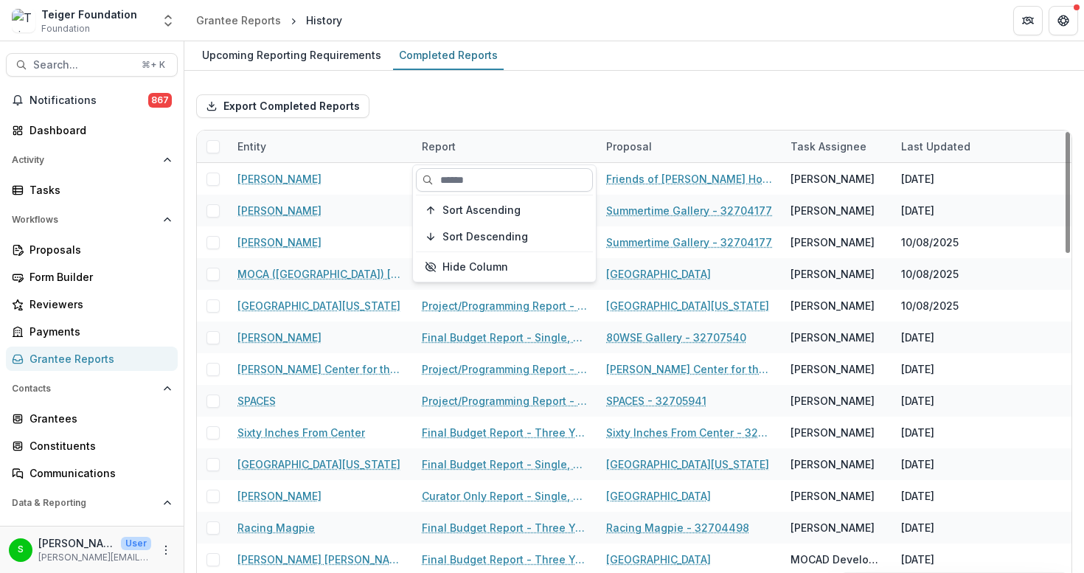
click at [456, 168] on input at bounding box center [504, 180] width 177 height 24
type input "**********"
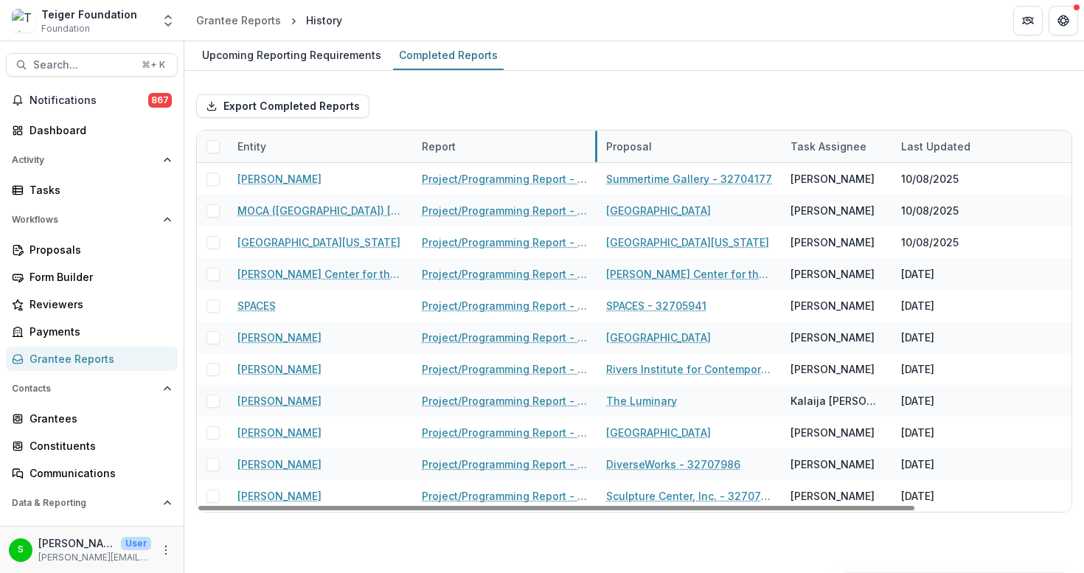
drag, startPoint x: 596, startPoint y: 145, endPoint x: 805, endPoint y: 153, distance: 209.5
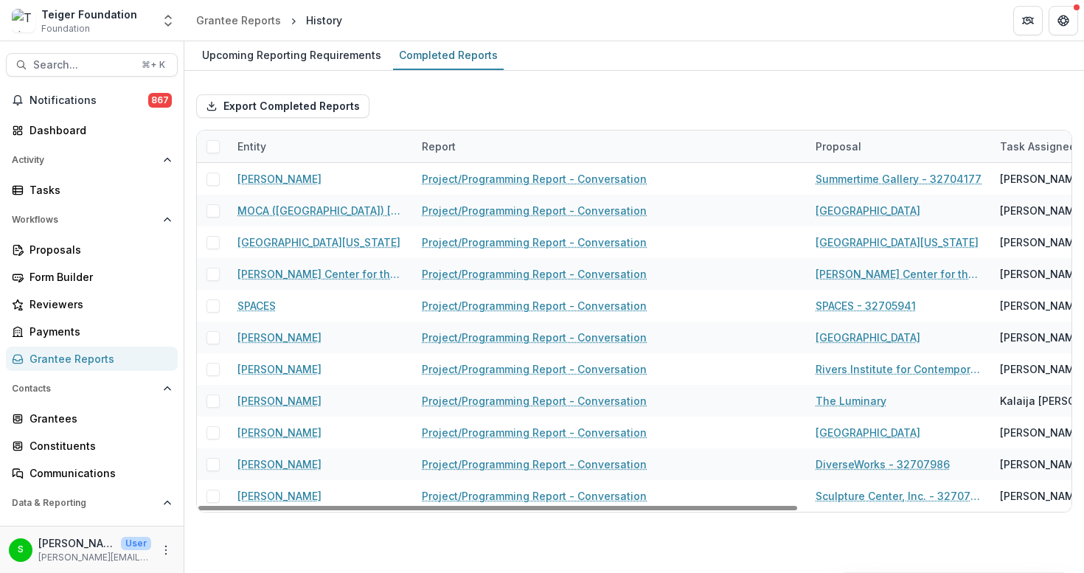
click at [212, 140] on span at bounding box center [212, 146] width 13 height 13
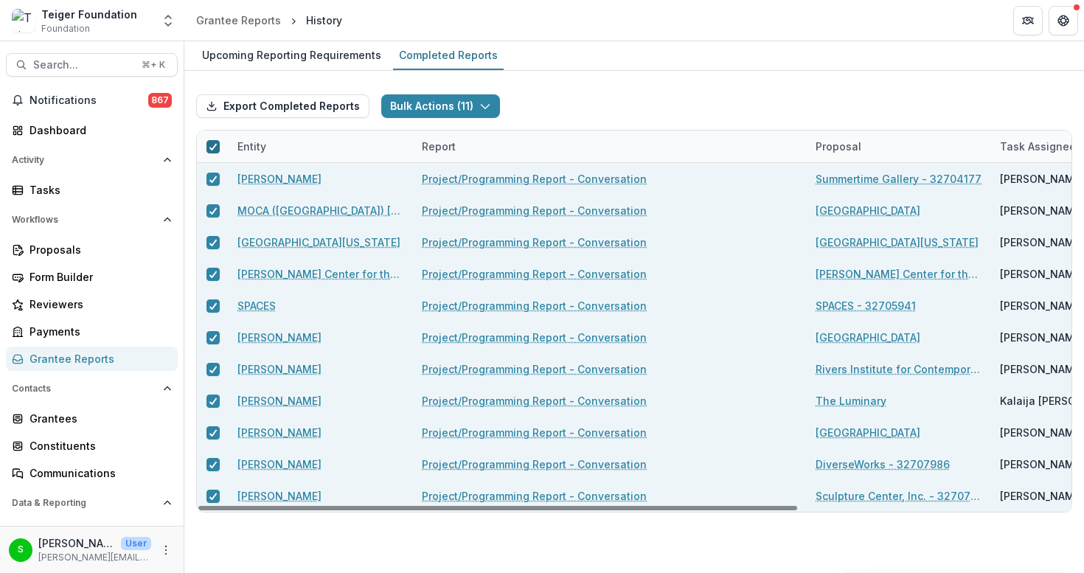
click at [216, 141] on div at bounding box center [213, 147] width 9 height 12
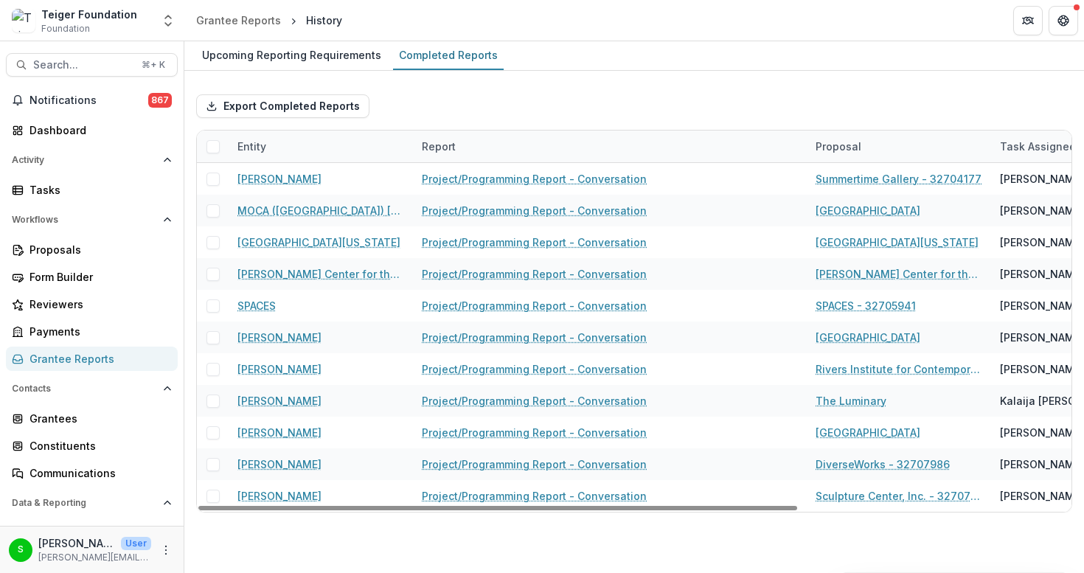
click at [306, 138] on div "Entity" at bounding box center [321, 147] width 184 height 32
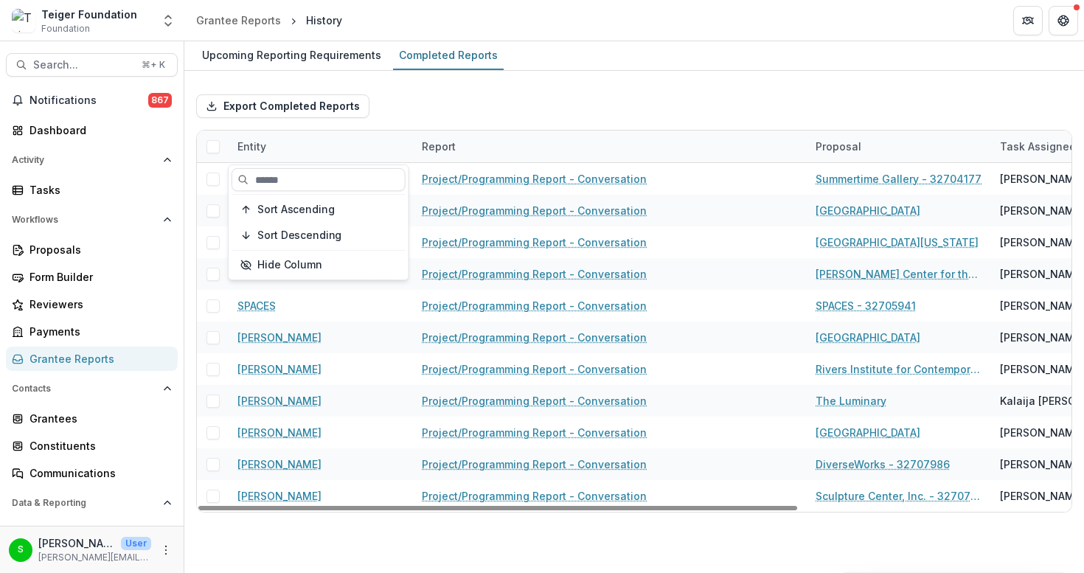
click at [412, 108] on div "Export Completed Reports" at bounding box center [634, 106] width 876 height 47
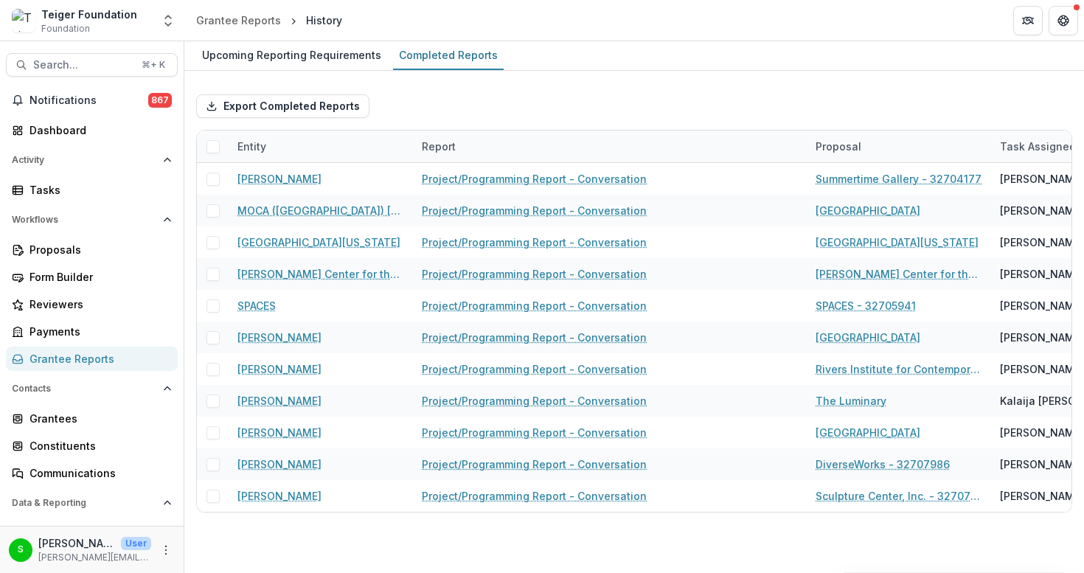
click at [409, 92] on div "Export Completed Reports" at bounding box center [634, 106] width 876 height 47
click at [627, 96] on div "Export Completed Reports" at bounding box center [634, 106] width 876 height 47
click at [697, 91] on div "Export Completed Reports" at bounding box center [634, 106] width 876 height 47
